Goal: Task Accomplishment & Management: Manage account settings

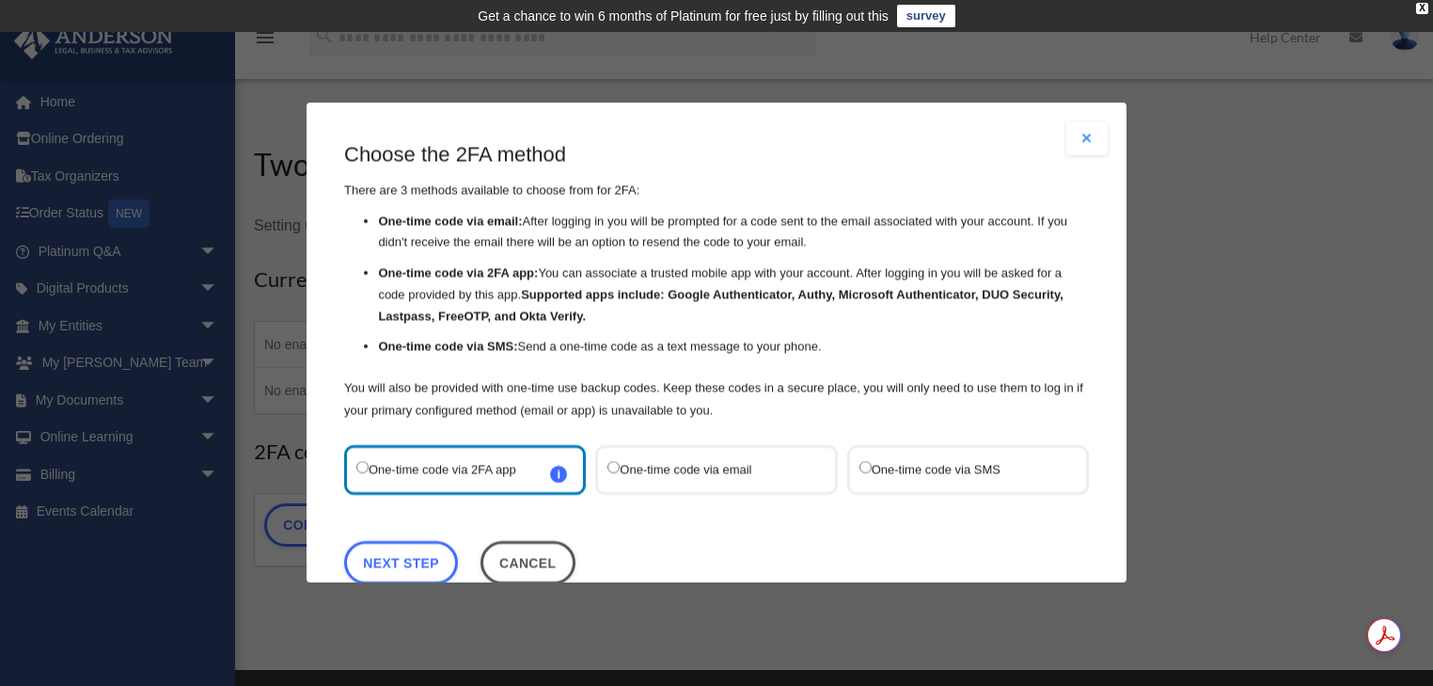
click at [871, 469] on label "One-time code via SMS" at bounding box center [959, 469] width 198 height 25
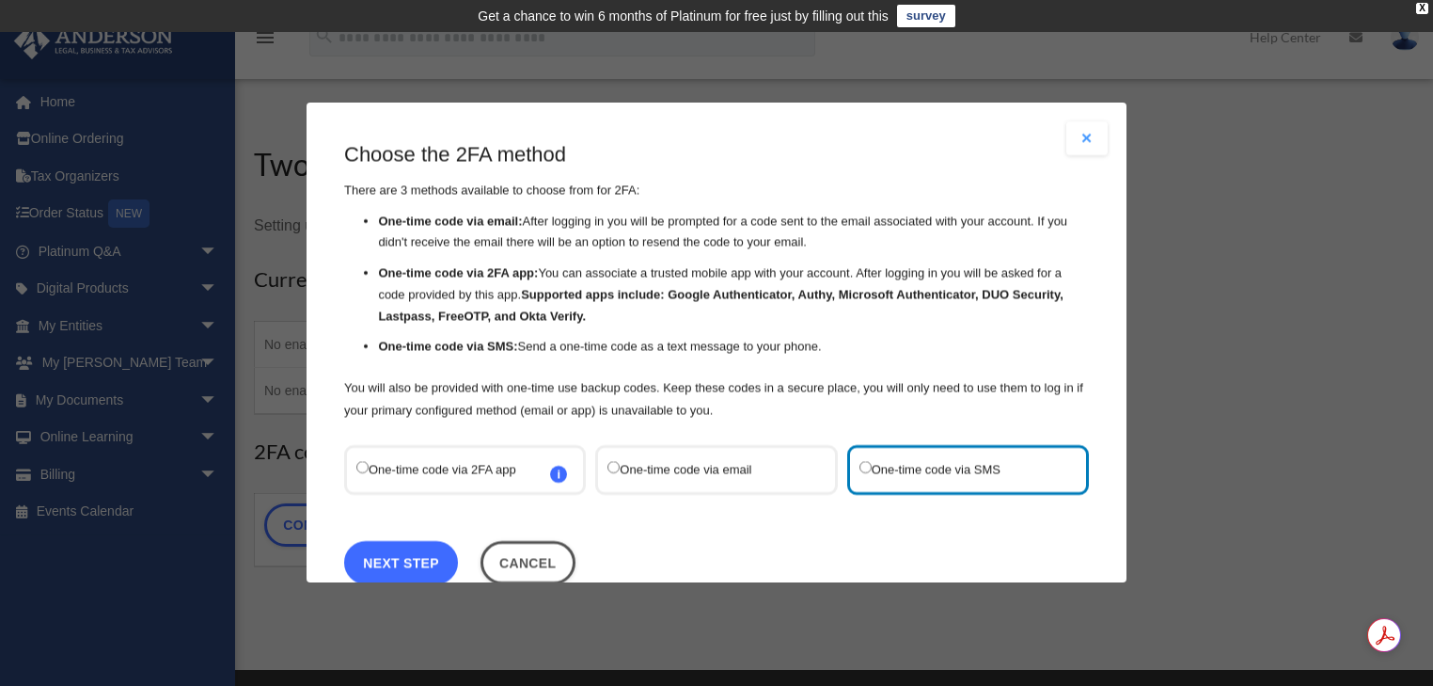
click at [412, 556] on link "Next Step" at bounding box center [401, 562] width 114 height 43
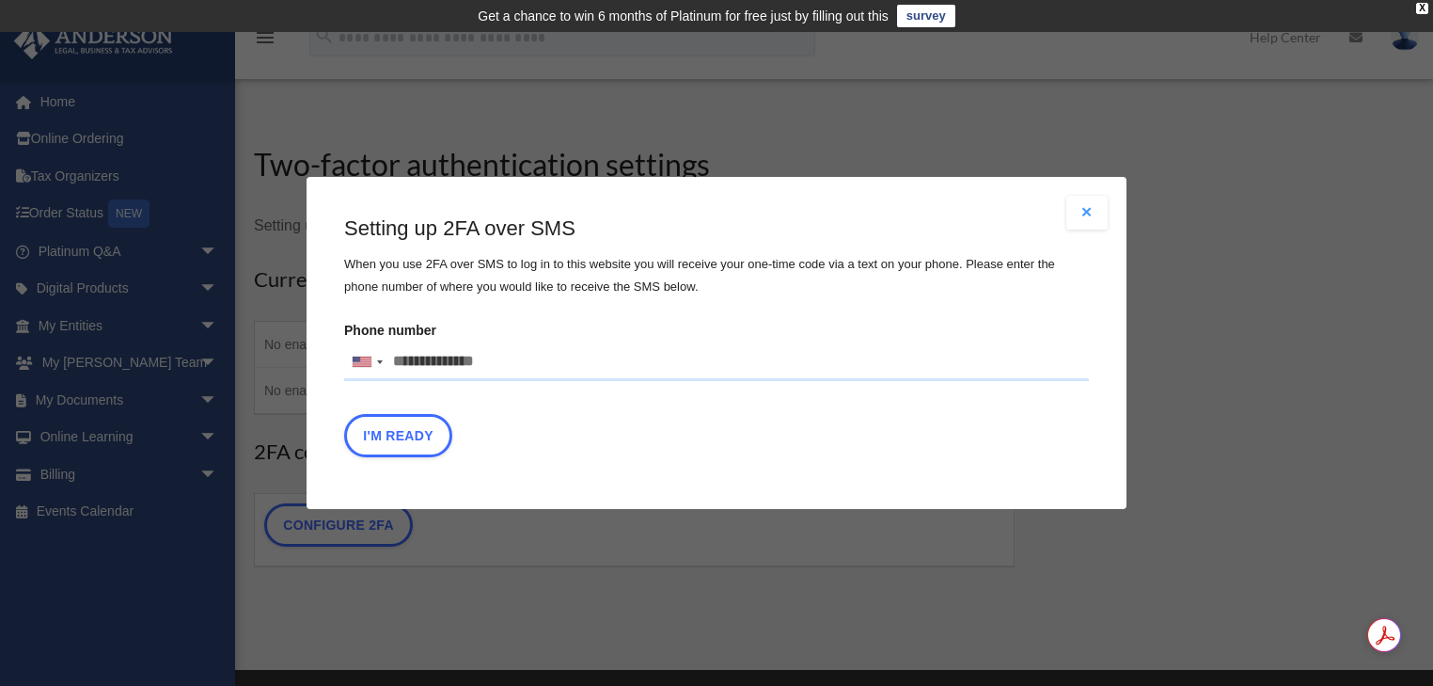
click at [421, 371] on input "Phone number United States +1 United Kingdom +44 Afghanistan (‫افغانستان‬‎) +93…" at bounding box center [716, 362] width 745 height 38
type input "**********"
click at [422, 444] on button "I'm Ready" at bounding box center [398, 435] width 108 height 43
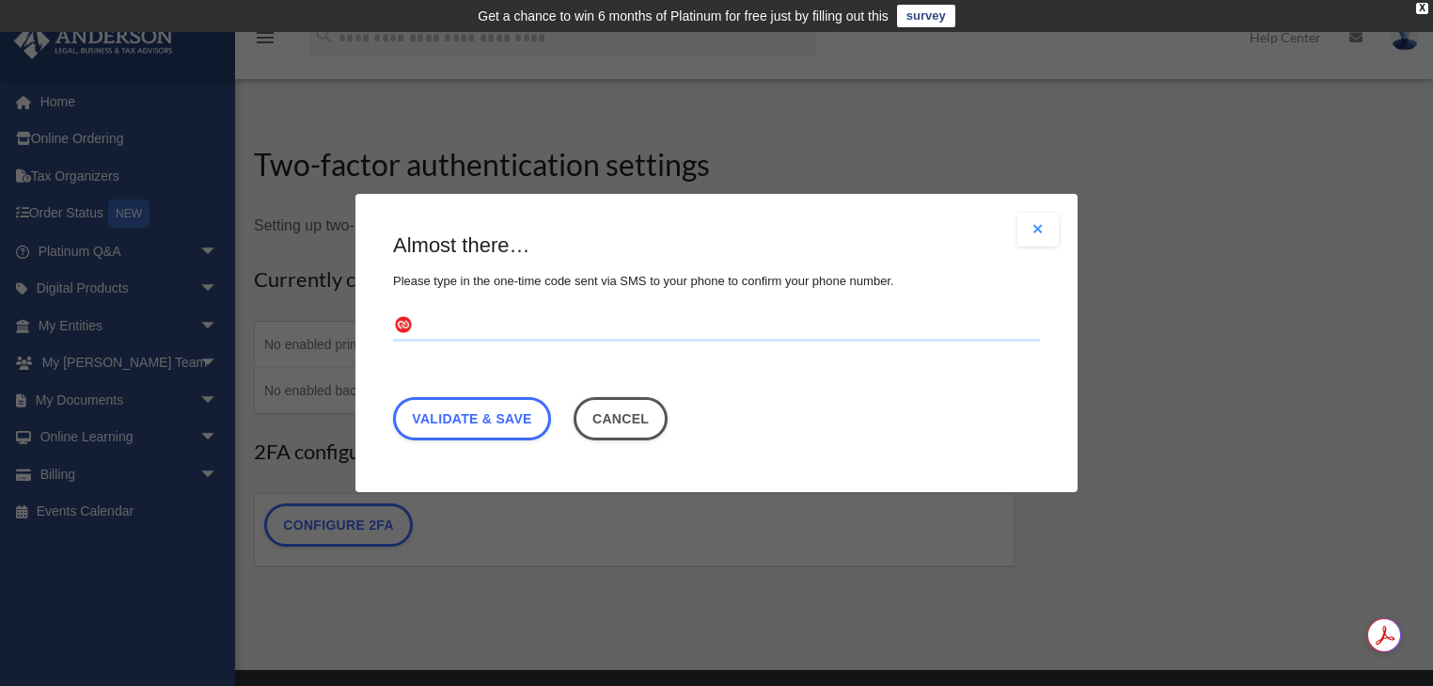
click at [484, 340] on input "text" at bounding box center [716, 326] width 647 height 30
type input "******"
click at [474, 413] on link "Validate & Save" at bounding box center [472, 418] width 158 height 43
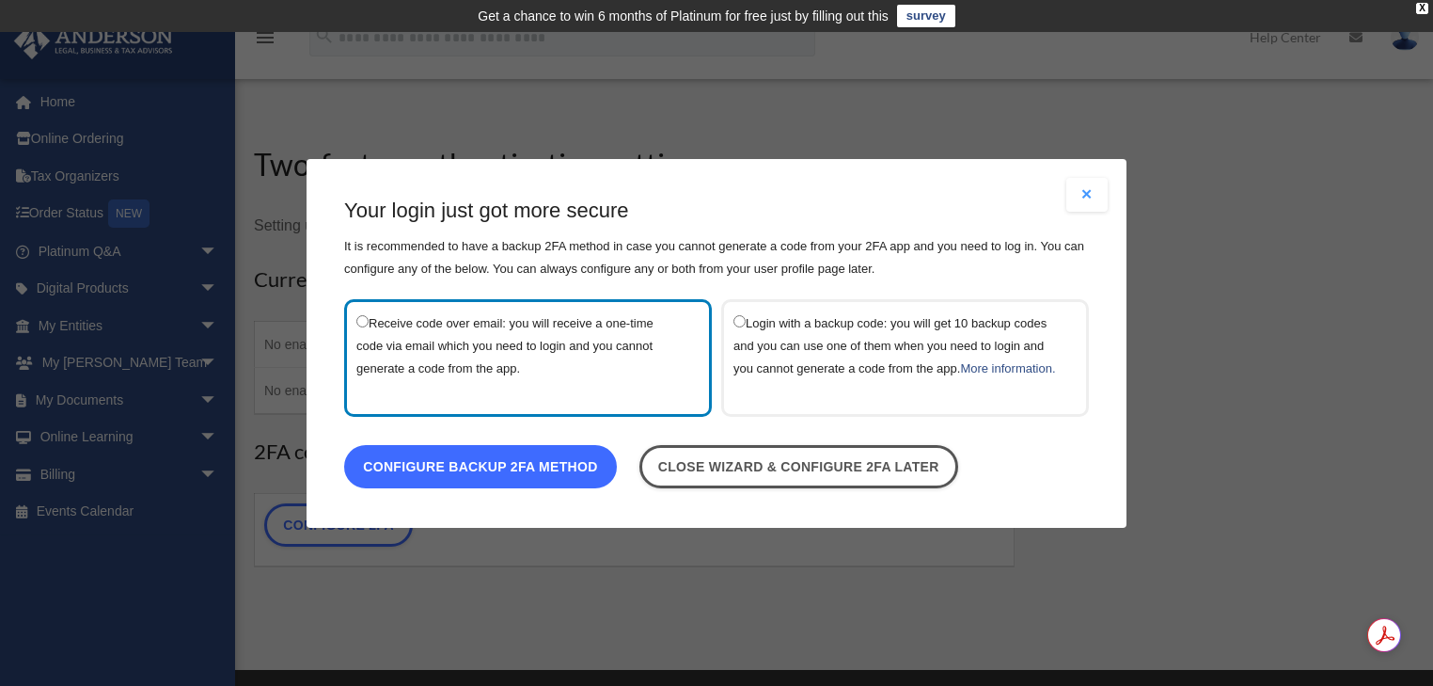
click at [490, 468] on link "Configure backup 2FA method" at bounding box center [480, 465] width 273 height 43
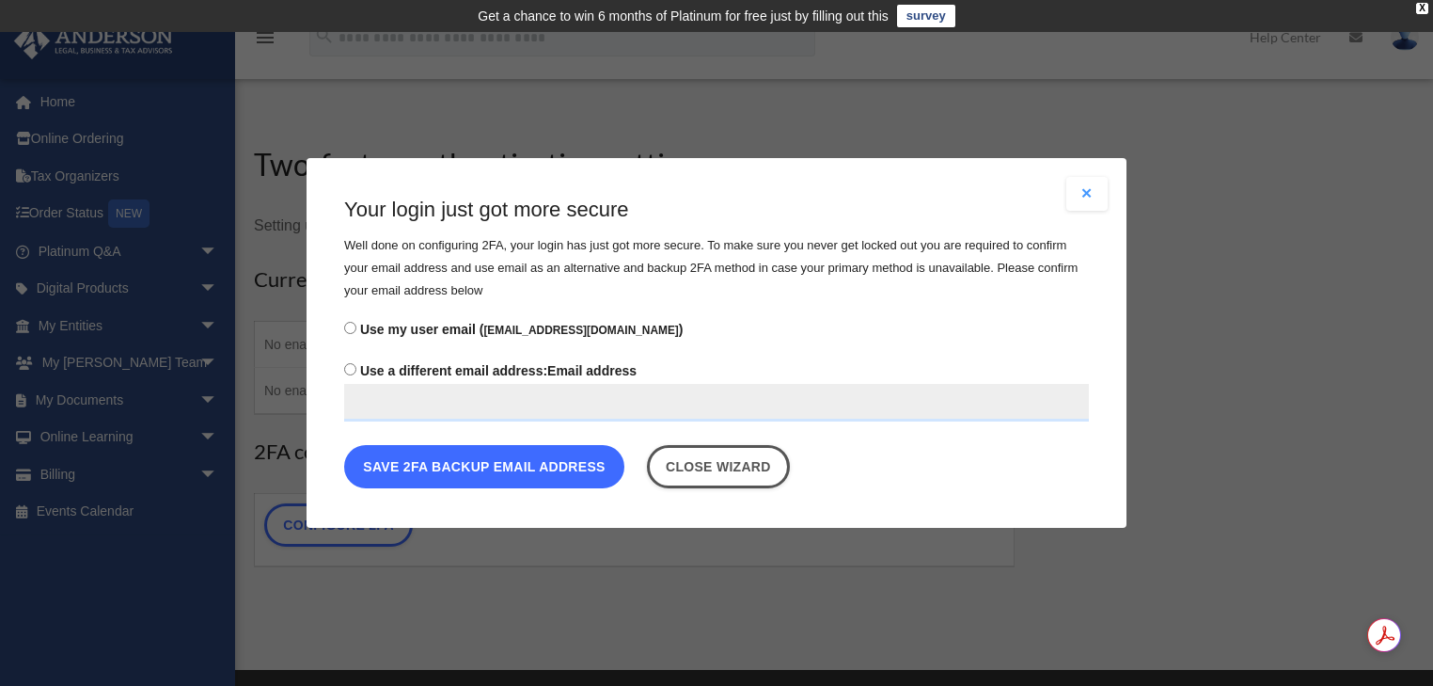
click at [489, 468] on button "Save 2FA backup email address" at bounding box center [484, 466] width 280 height 43
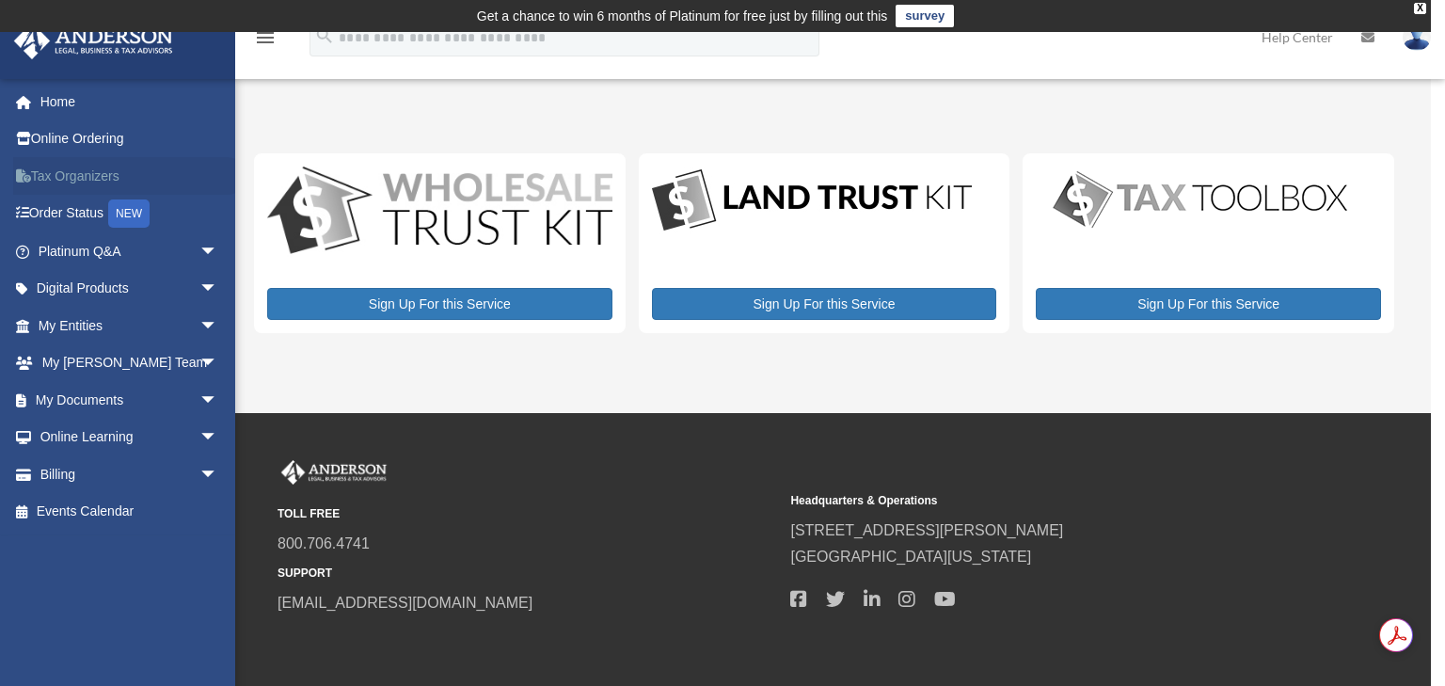
click at [86, 182] on link "Tax Organizers" at bounding box center [129, 176] width 233 height 38
